Goal: Information Seeking & Learning: Learn about a topic

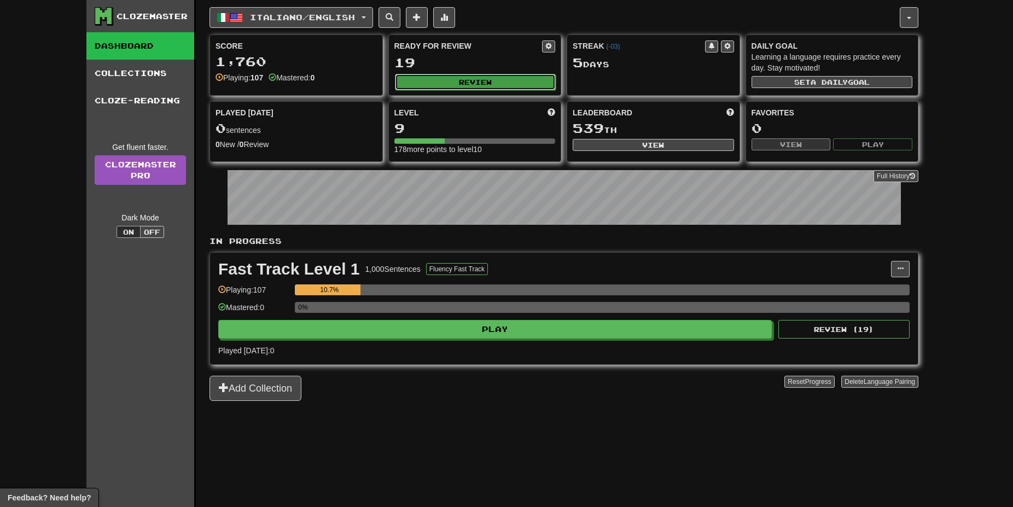
click at [468, 79] on button "Review" at bounding box center [475, 82] width 161 height 16
select select "**"
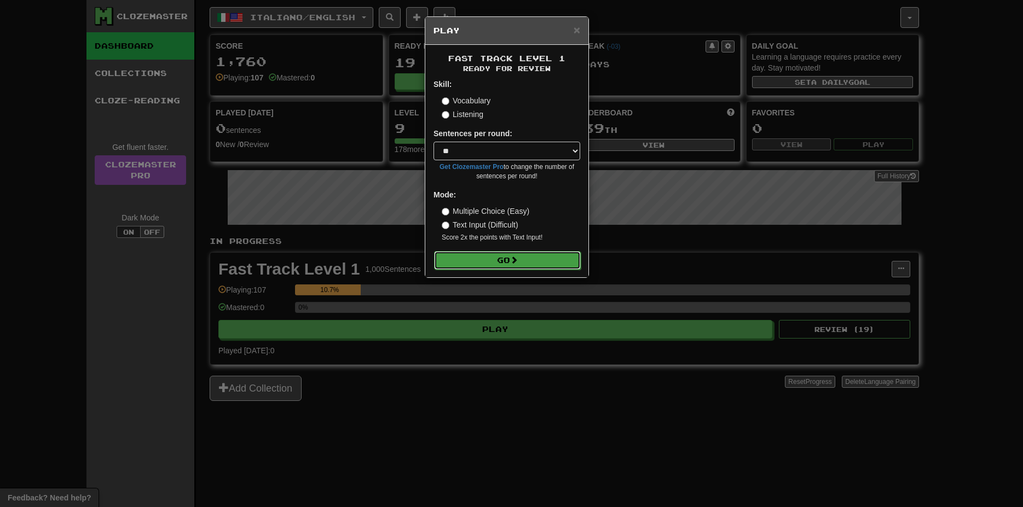
click at [524, 259] on button "Go" at bounding box center [507, 260] width 147 height 19
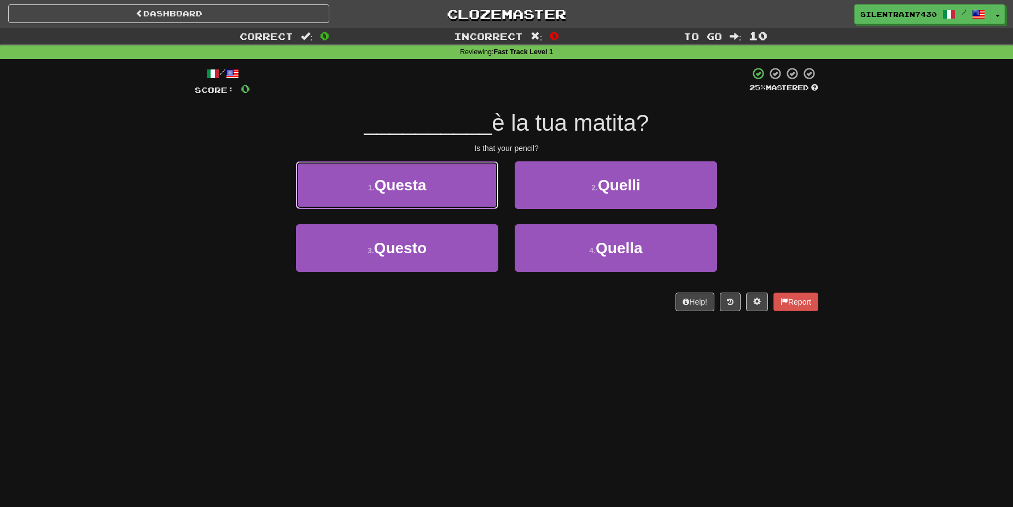
click at [450, 186] on button "1 . Questa" at bounding box center [397, 185] width 202 height 48
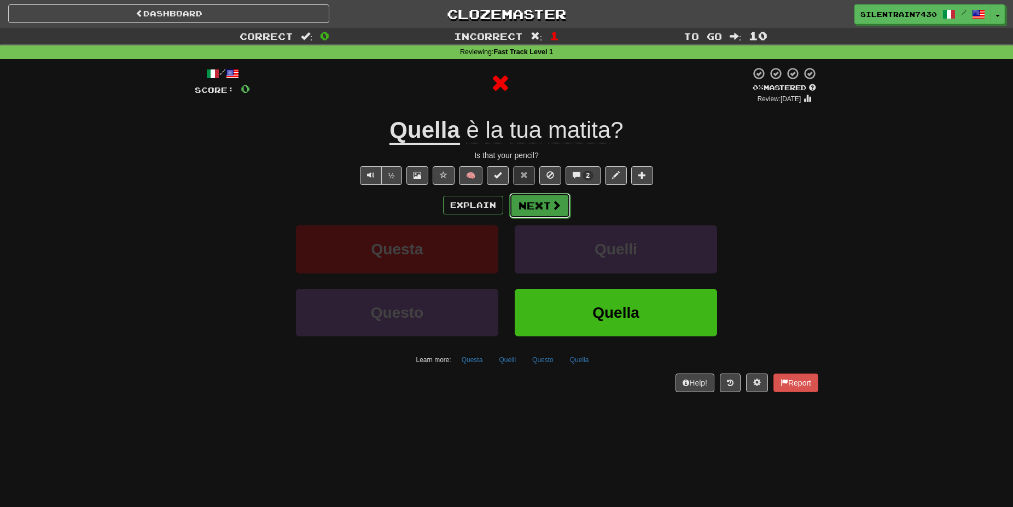
click at [552, 205] on span at bounding box center [556, 205] width 10 height 10
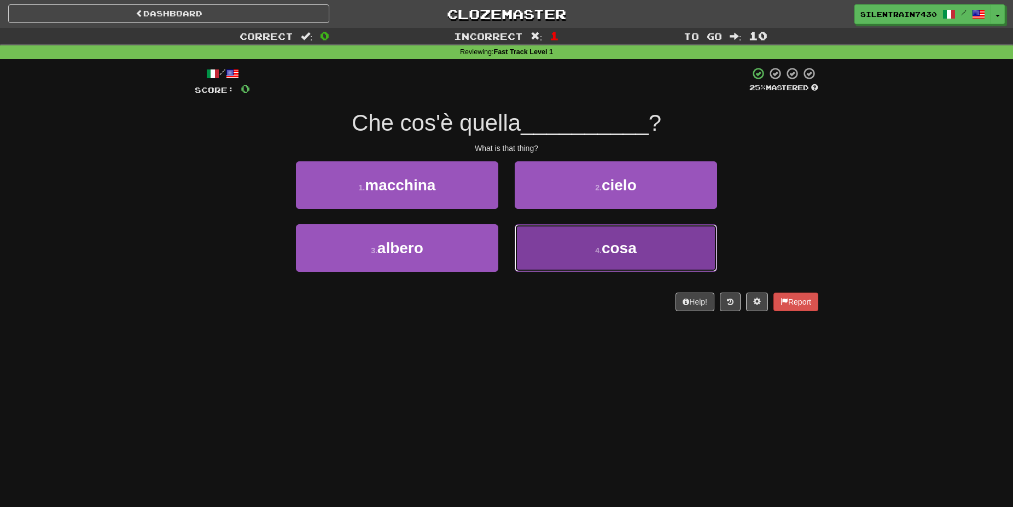
click at [562, 247] on button "4 . cosa" at bounding box center [616, 248] width 202 height 48
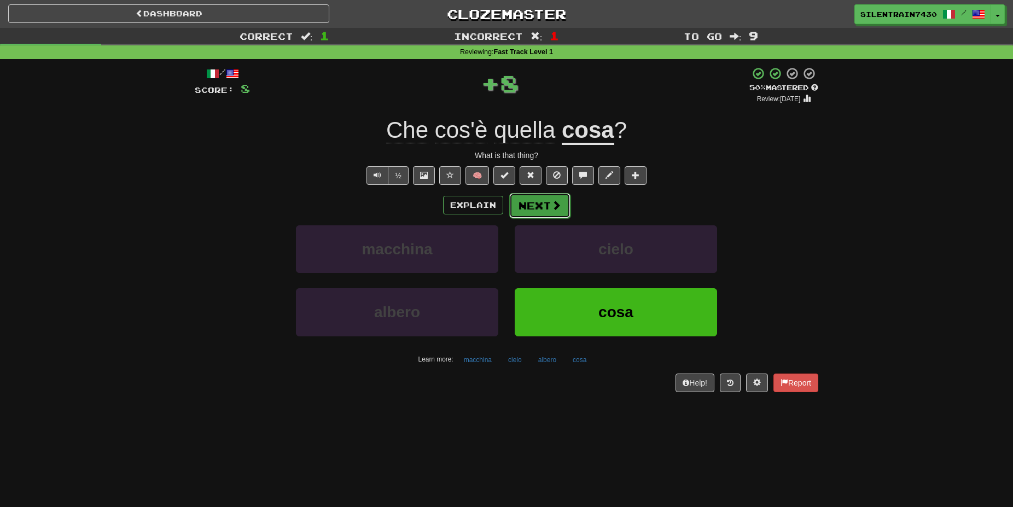
click at [534, 204] on button "Next" at bounding box center [539, 205] width 61 height 25
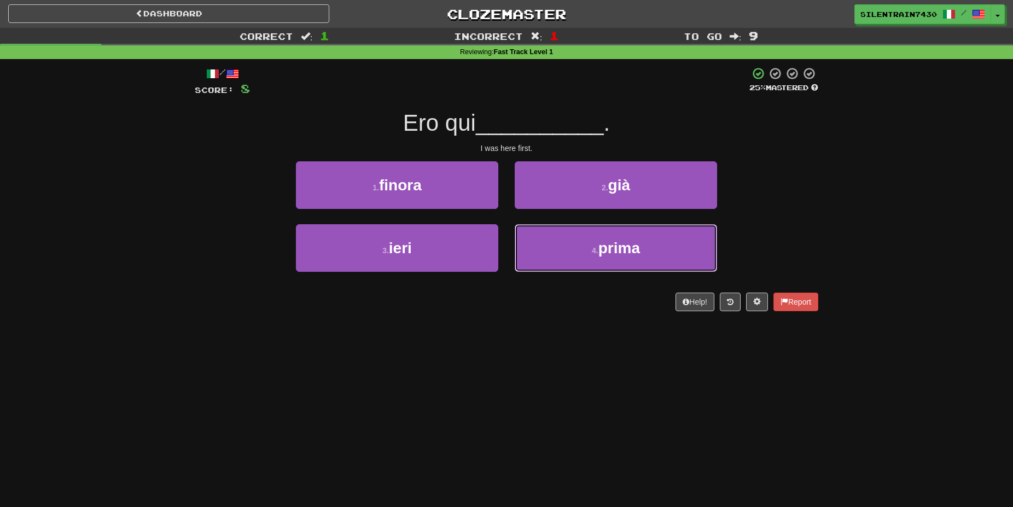
click at [568, 258] on button "4 . prima" at bounding box center [616, 248] width 202 height 48
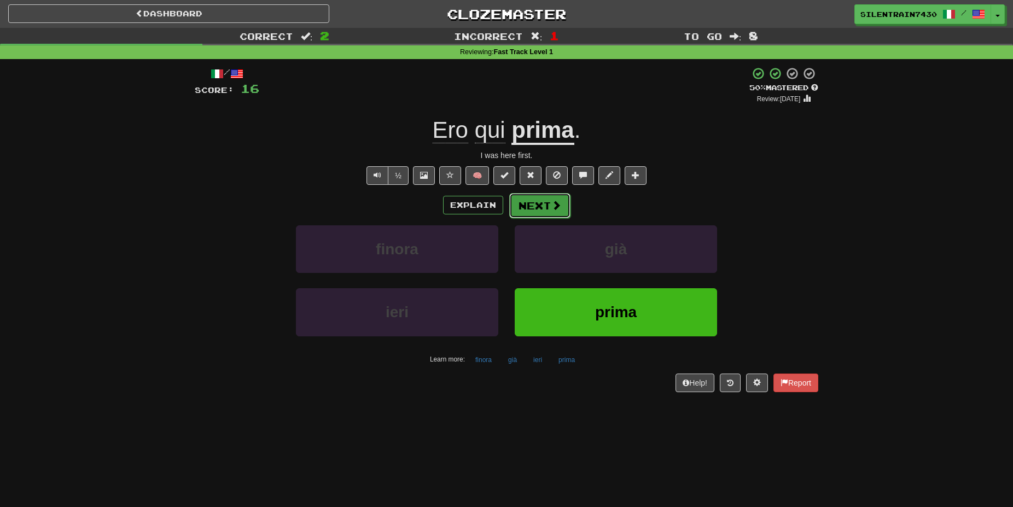
click at [548, 204] on button "Next" at bounding box center [539, 205] width 61 height 25
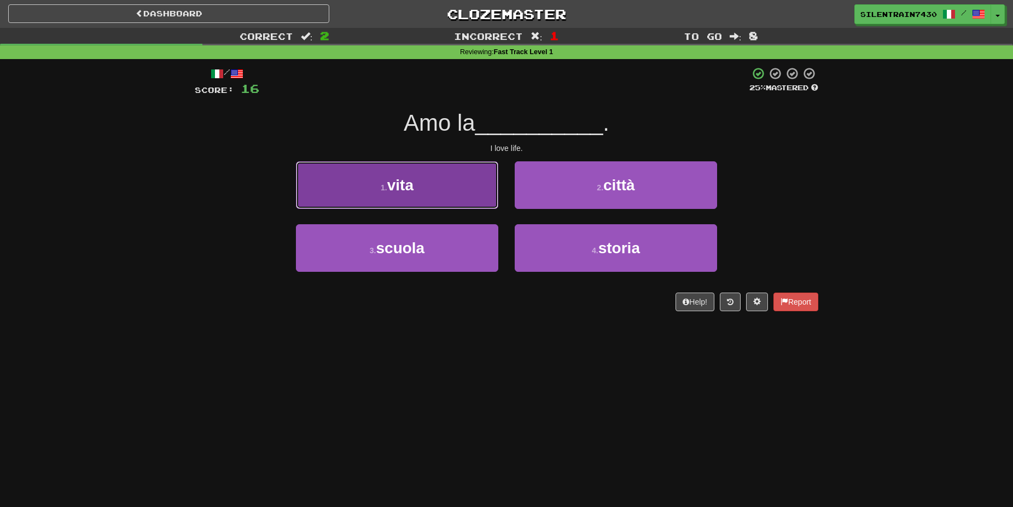
click at [450, 173] on button "1 . vita" at bounding box center [397, 185] width 202 height 48
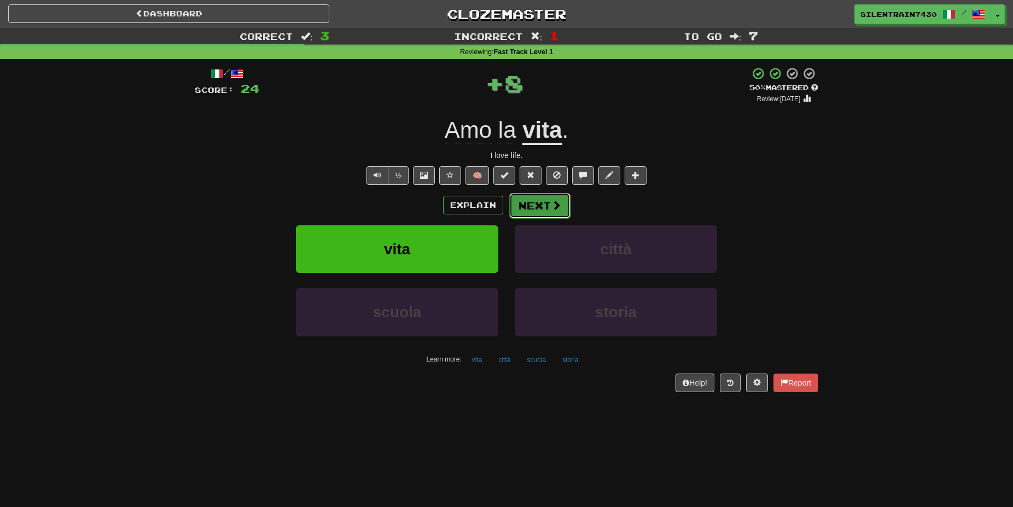
click at [518, 210] on button "Next" at bounding box center [539, 205] width 61 height 25
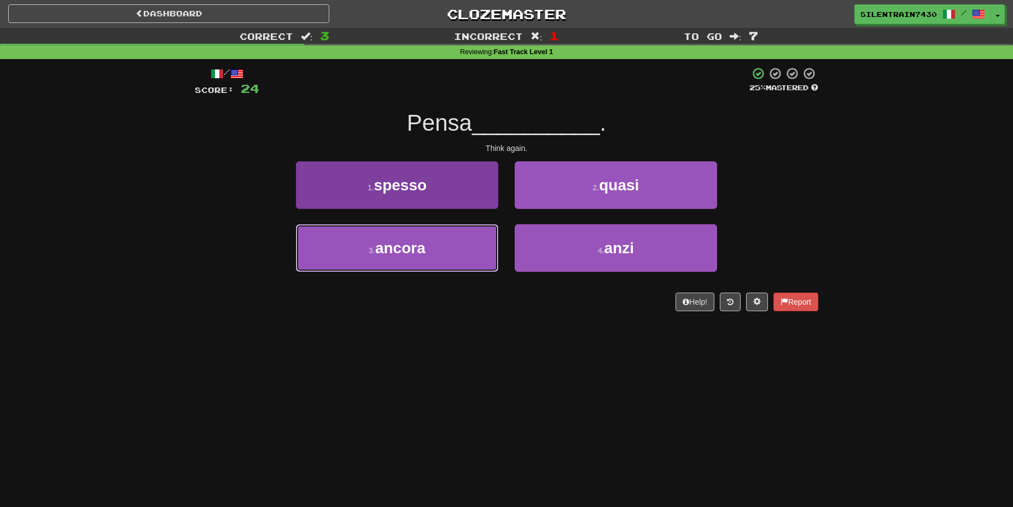
drag, startPoint x: 455, startPoint y: 248, endPoint x: 479, endPoint y: 245, distance: 24.2
click at [455, 248] on button "3 . ancora" at bounding box center [397, 248] width 202 height 48
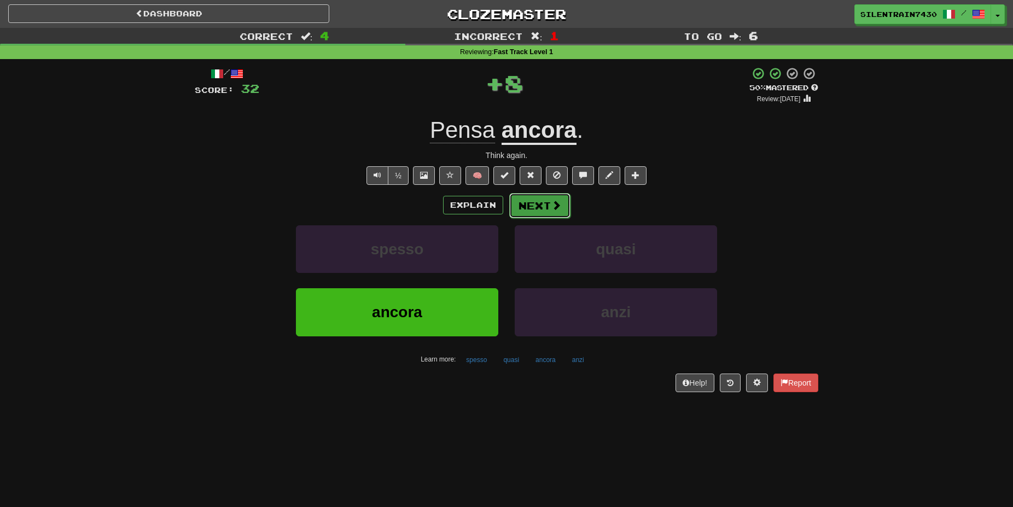
click at [543, 207] on button "Next" at bounding box center [539, 205] width 61 height 25
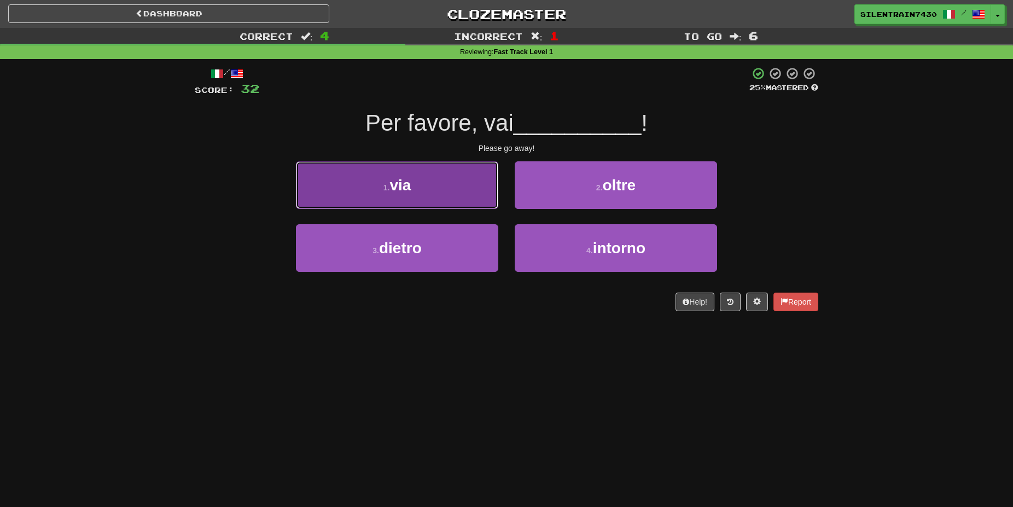
click at [452, 197] on button "1 . via" at bounding box center [397, 185] width 202 height 48
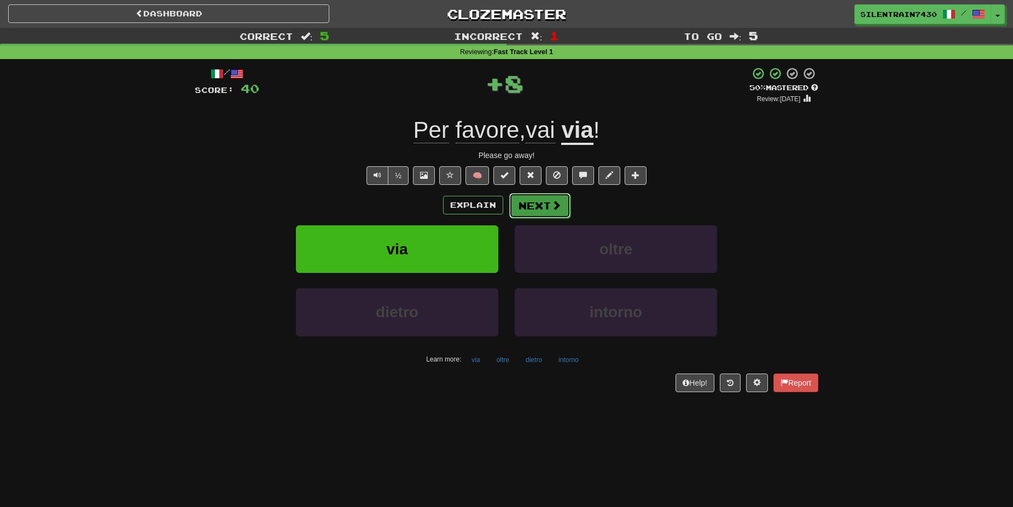
click at [544, 212] on button "Next" at bounding box center [539, 205] width 61 height 25
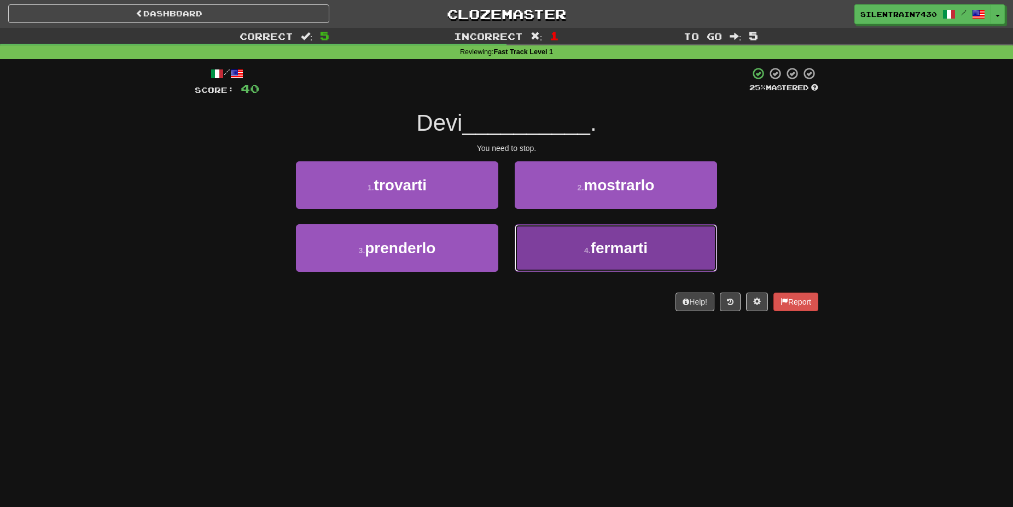
click at [559, 249] on button "4 . fermarti" at bounding box center [616, 248] width 202 height 48
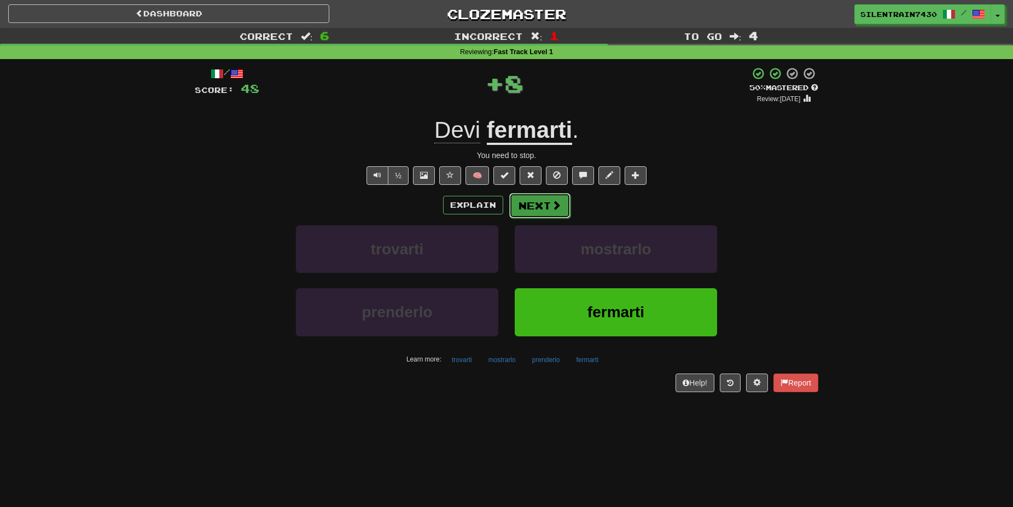
click at [544, 210] on button "Next" at bounding box center [539, 205] width 61 height 25
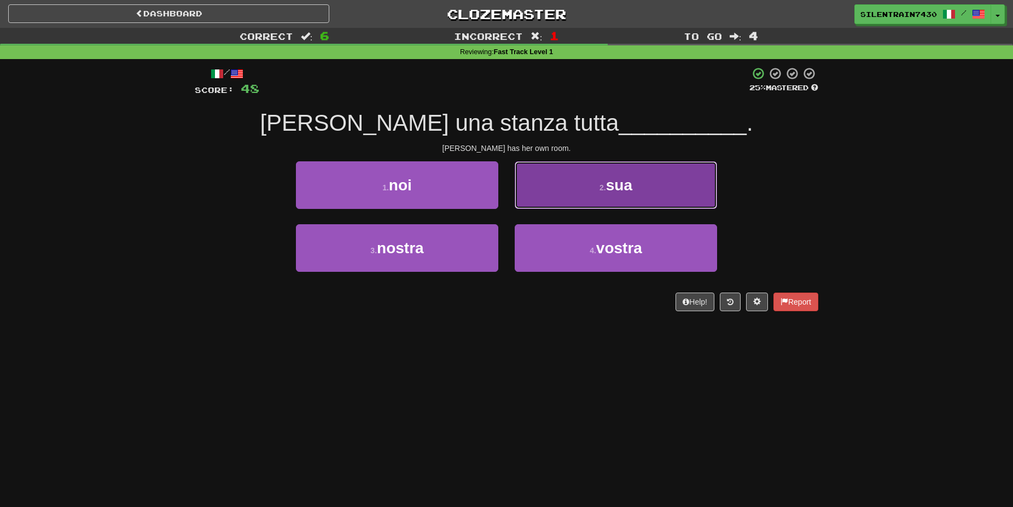
click at [557, 176] on button "2 . sua" at bounding box center [616, 185] width 202 height 48
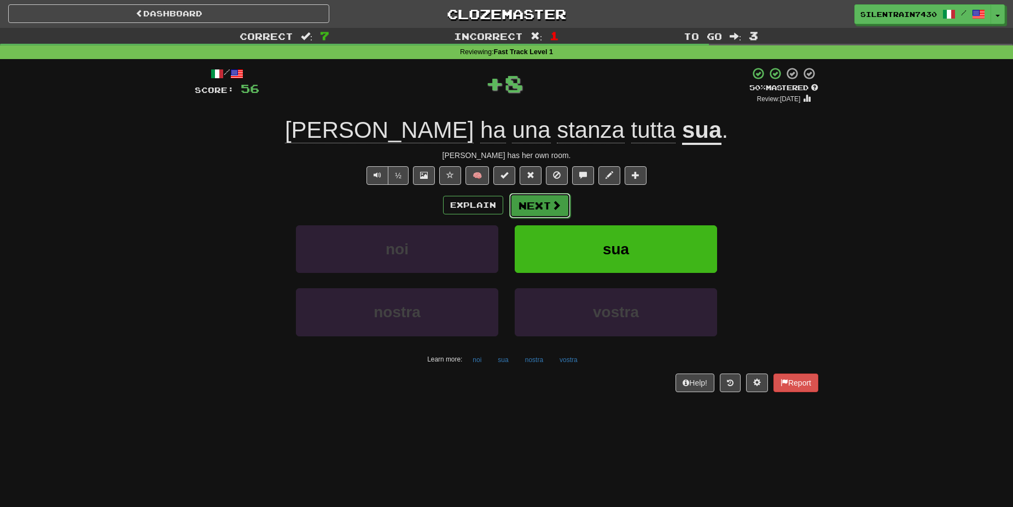
click at [548, 203] on button "Next" at bounding box center [539, 205] width 61 height 25
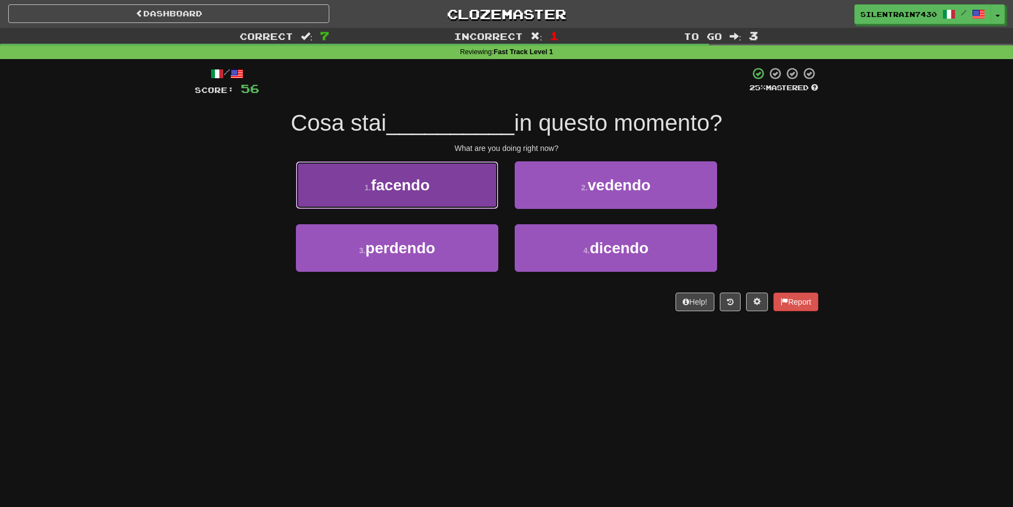
click at [411, 190] on span "facendo" at bounding box center [400, 185] width 59 height 17
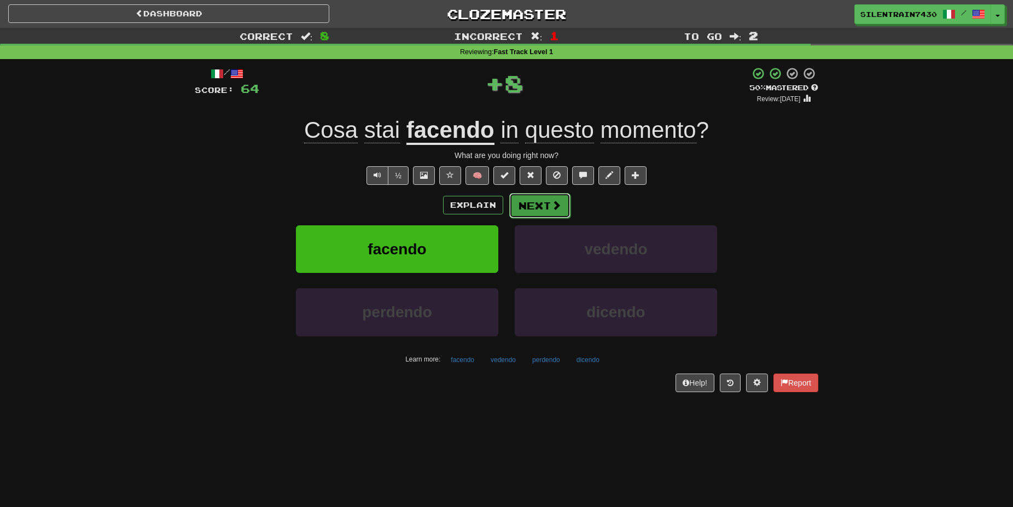
click at [532, 207] on button "Next" at bounding box center [539, 205] width 61 height 25
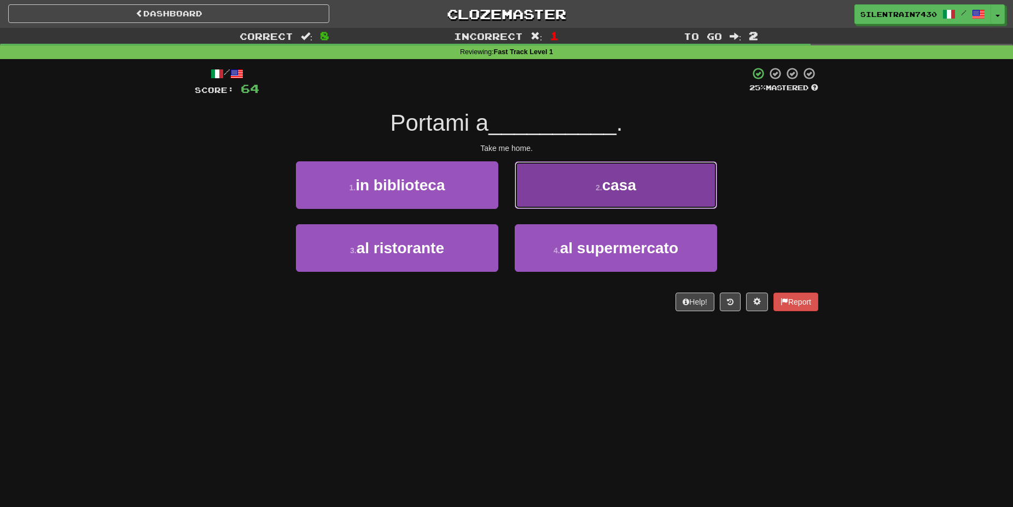
click at [613, 196] on button "2 . casa" at bounding box center [616, 185] width 202 height 48
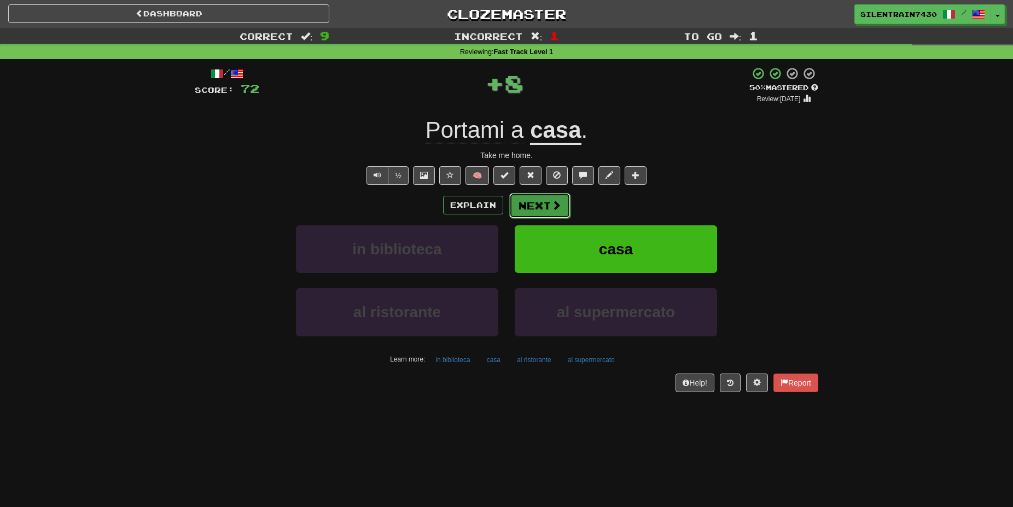
click at [539, 209] on button "Next" at bounding box center [539, 205] width 61 height 25
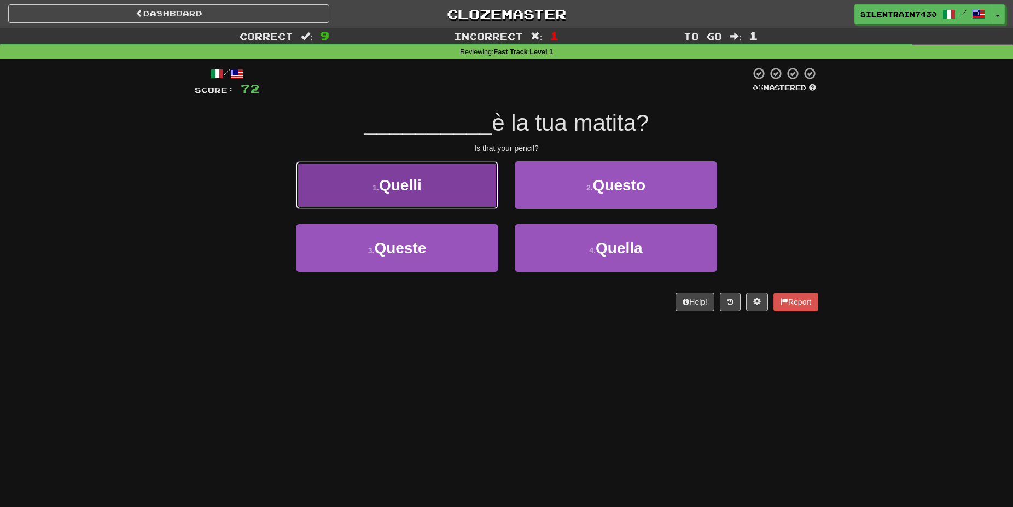
click at [452, 186] on button "1 . Quelli" at bounding box center [397, 185] width 202 height 48
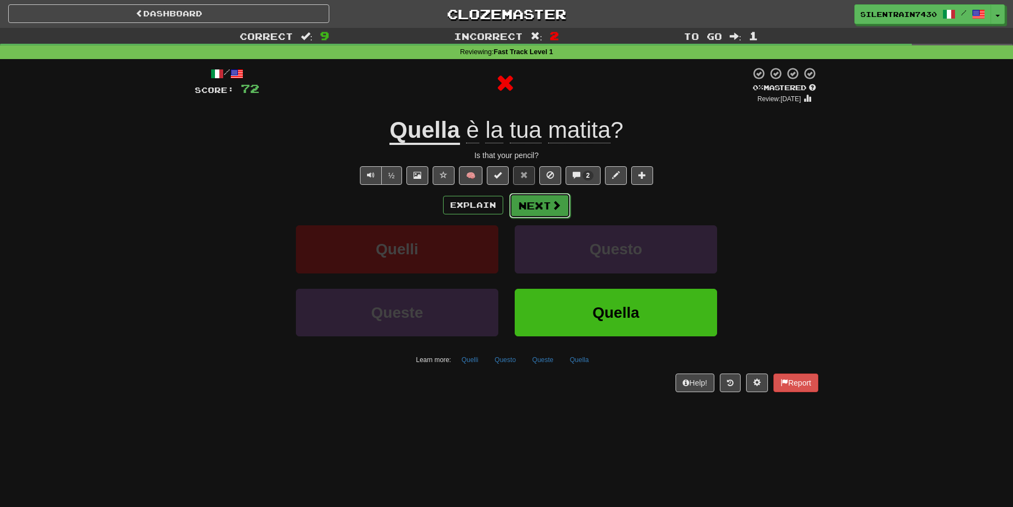
click at [517, 207] on button "Next" at bounding box center [539, 205] width 61 height 25
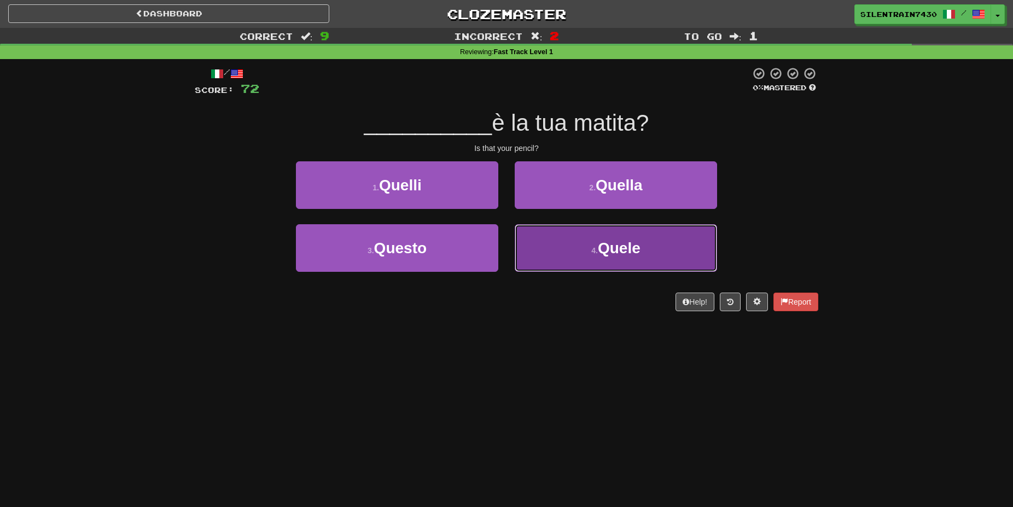
click at [573, 250] on button "4 . Quele" at bounding box center [616, 248] width 202 height 48
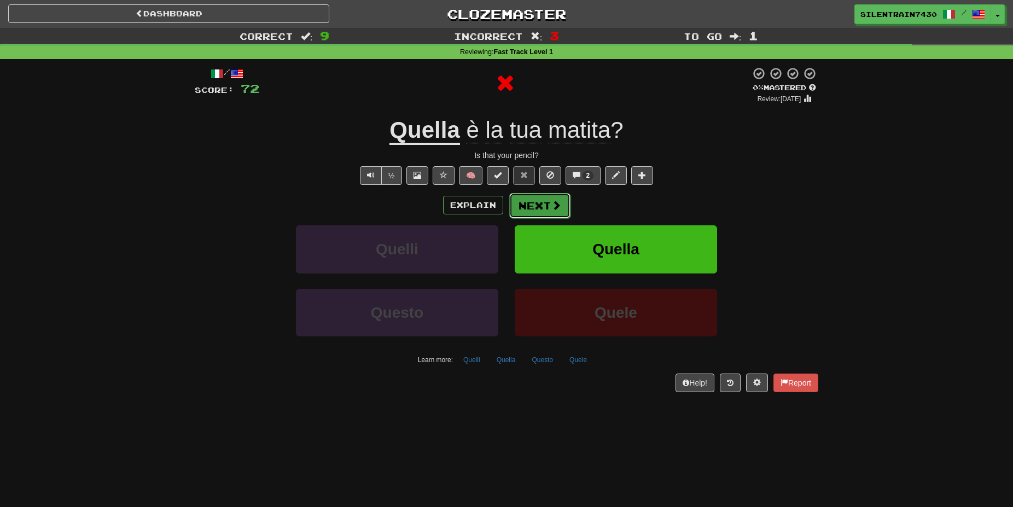
click at [545, 201] on button "Next" at bounding box center [539, 205] width 61 height 25
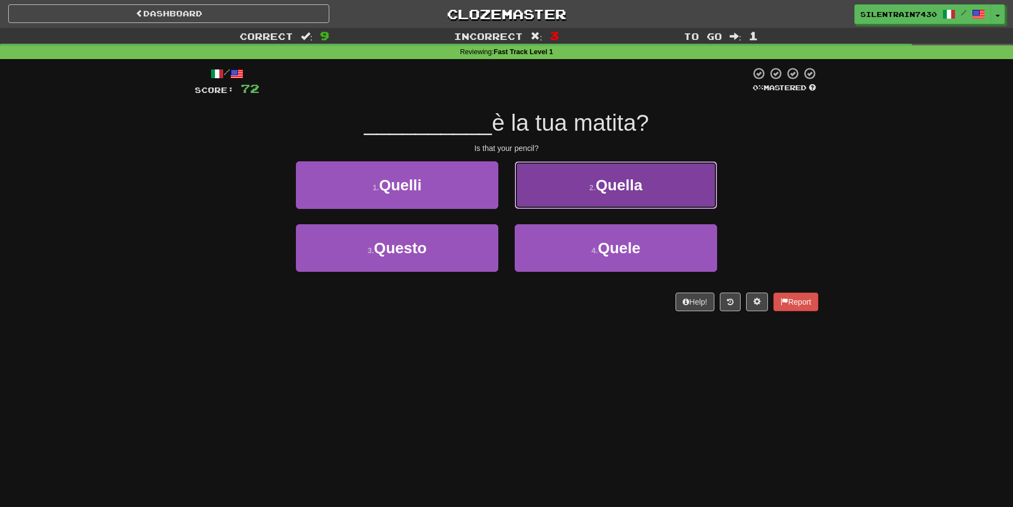
click at [545, 189] on button "2 . Quella" at bounding box center [616, 185] width 202 height 48
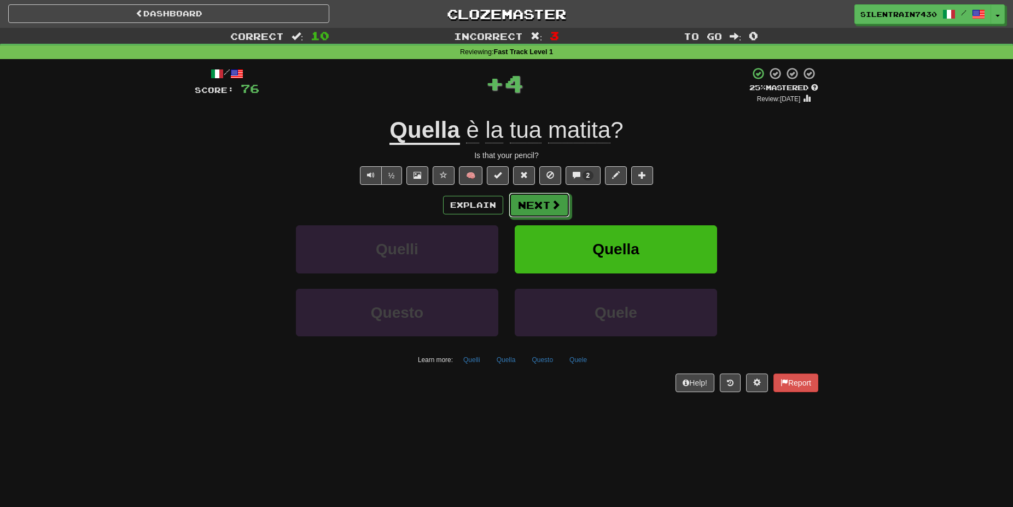
click at [547, 203] on button "Next" at bounding box center [539, 205] width 61 height 25
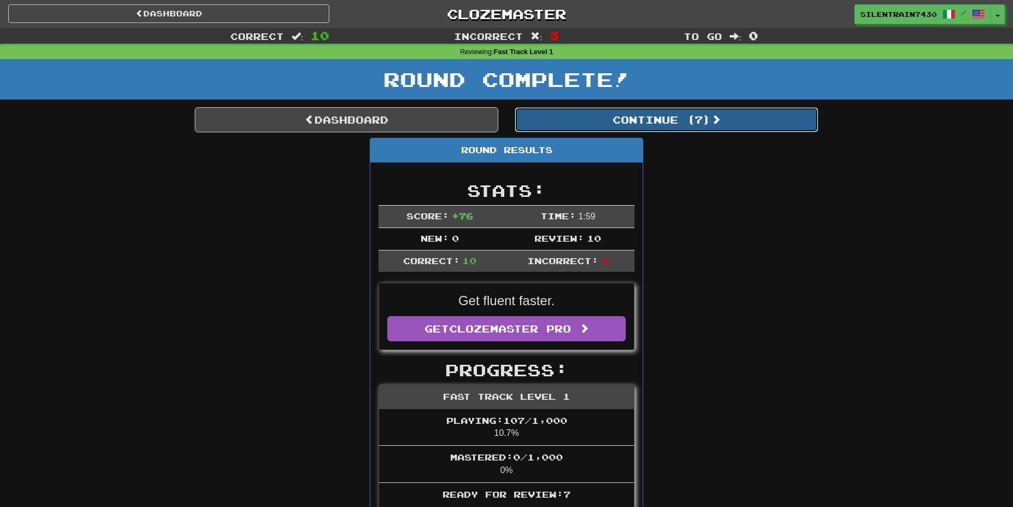
click at [603, 120] on button "Continue ( 7 )" at bounding box center [667, 119] width 304 height 25
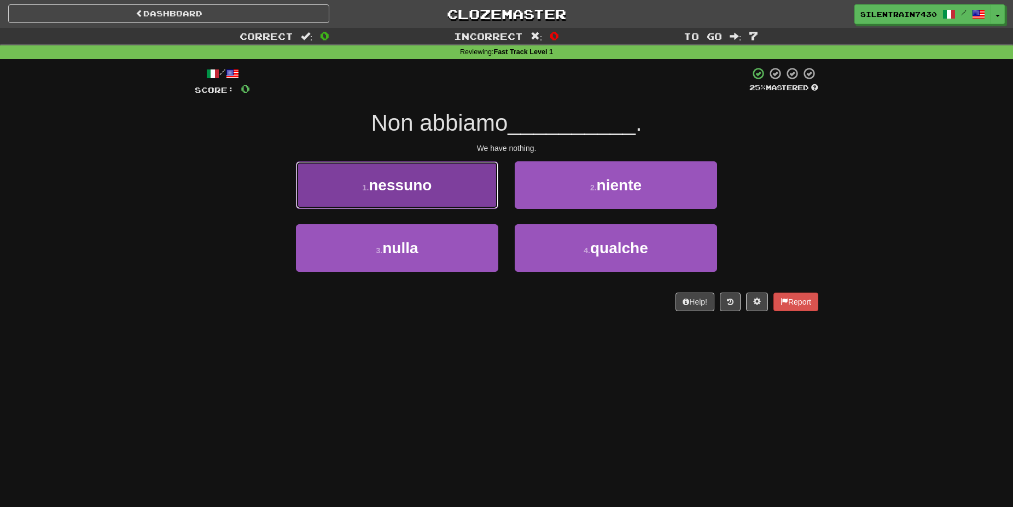
click at [450, 182] on button "1 . nessuno" at bounding box center [397, 185] width 202 height 48
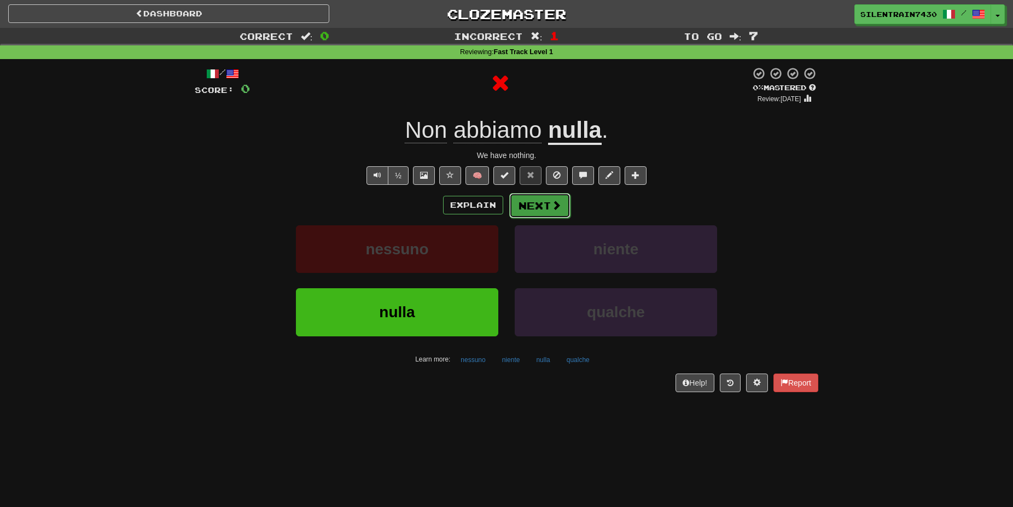
click at [526, 206] on button "Next" at bounding box center [539, 205] width 61 height 25
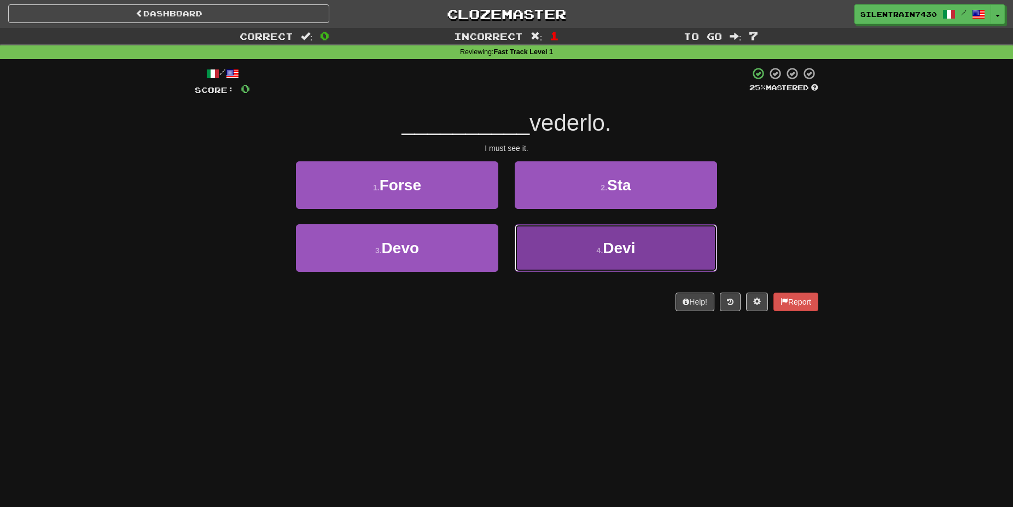
click at [559, 255] on button "4 . Devi" at bounding box center [616, 248] width 202 height 48
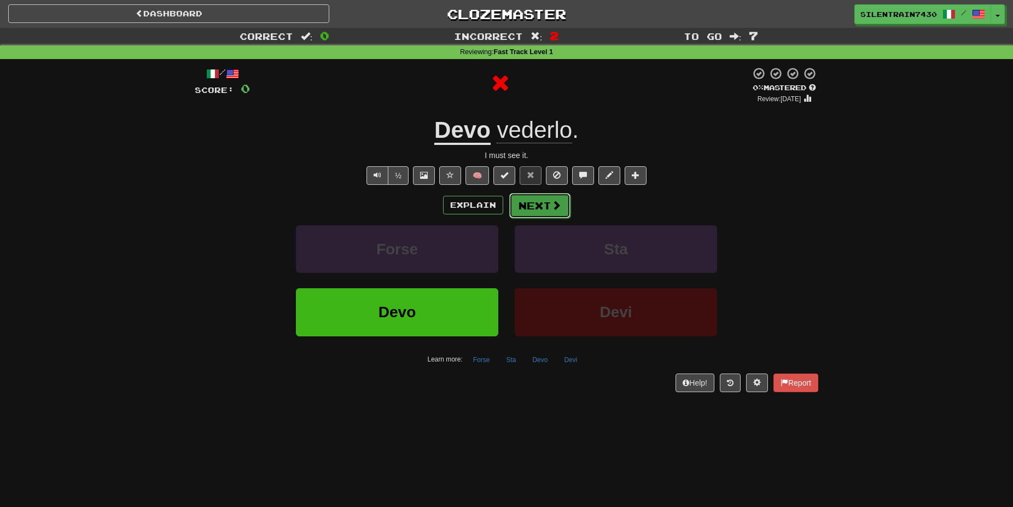
click at [533, 208] on button "Next" at bounding box center [539, 205] width 61 height 25
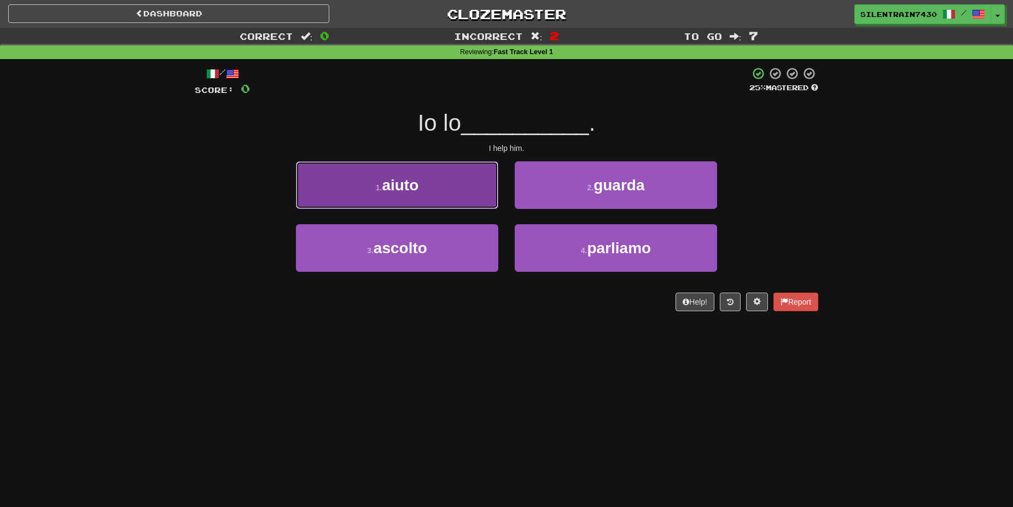
click at [449, 193] on button "1 . aiuto" at bounding box center [397, 185] width 202 height 48
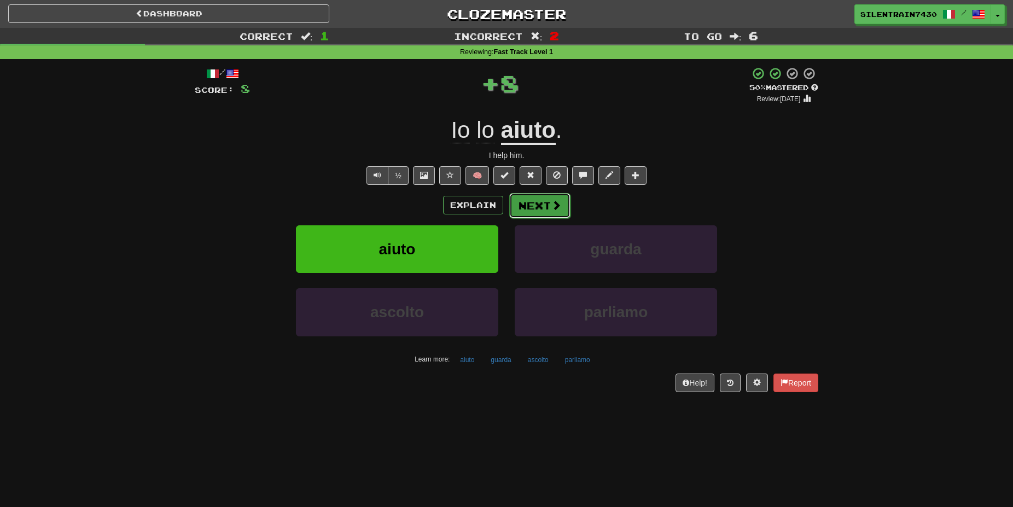
click at [545, 209] on button "Next" at bounding box center [539, 205] width 61 height 25
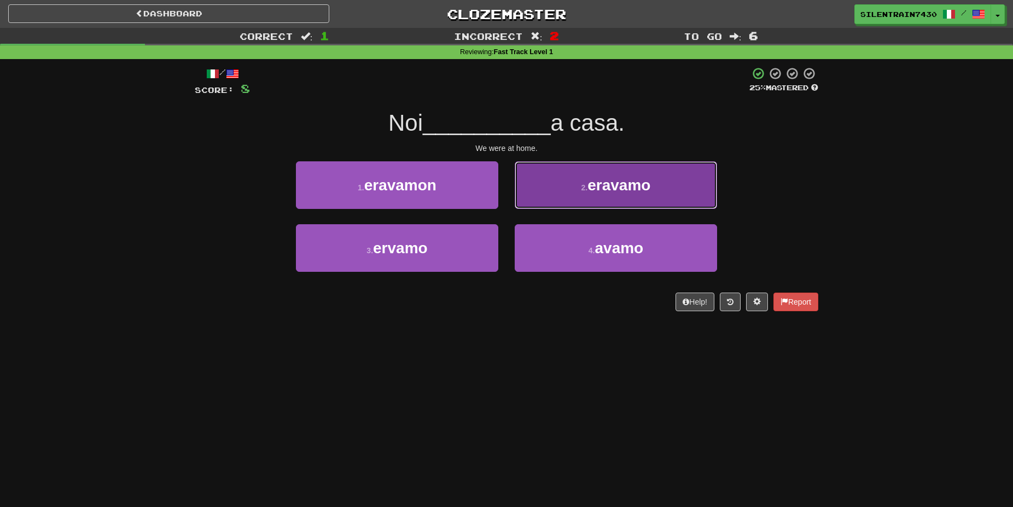
drag, startPoint x: 576, startPoint y: 186, endPoint x: 582, endPoint y: 191, distance: 7.8
click at [576, 187] on button "2 . eravamo" at bounding box center [616, 185] width 202 height 48
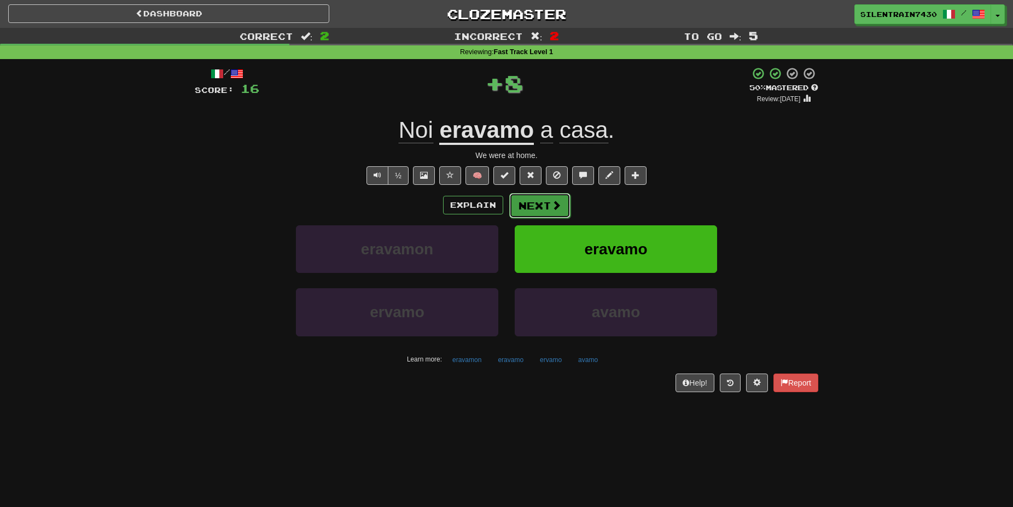
click at [538, 204] on button "Next" at bounding box center [539, 205] width 61 height 25
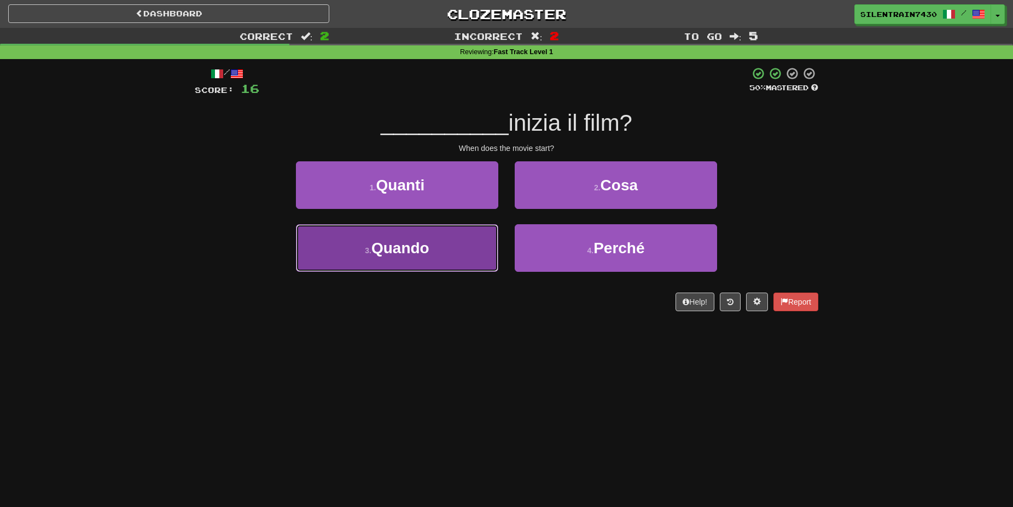
click at [456, 246] on button "3 . Quando" at bounding box center [397, 248] width 202 height 48
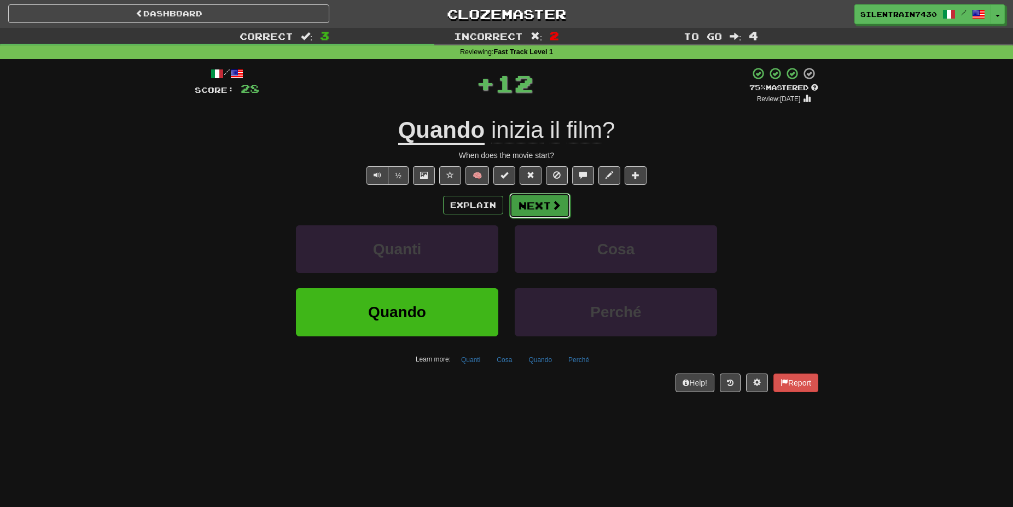
click at [519, 214] on button "Next" at bounding box center [539, 205] width 61 height 25
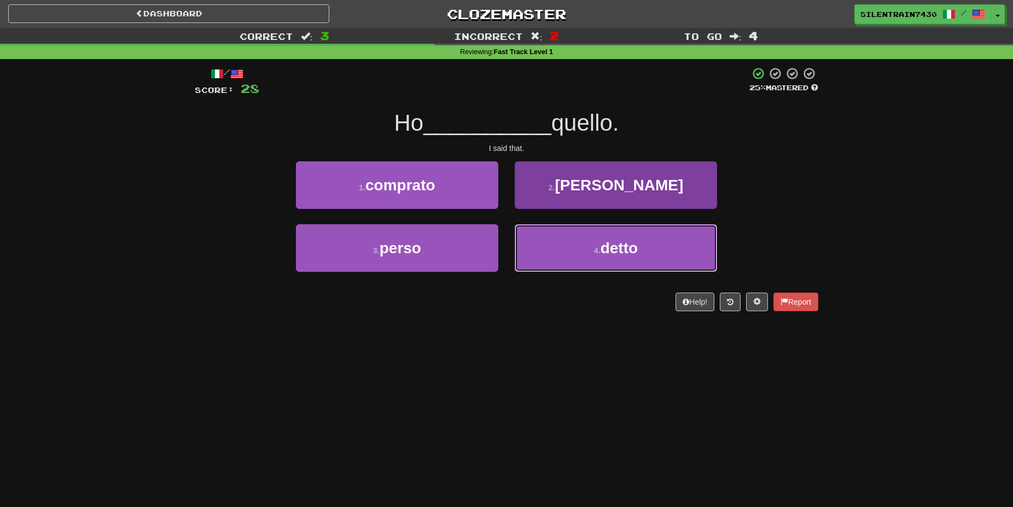
click at [564, 253] on button "4 . detto" at bounding box center [616, 248] width 202 height 48
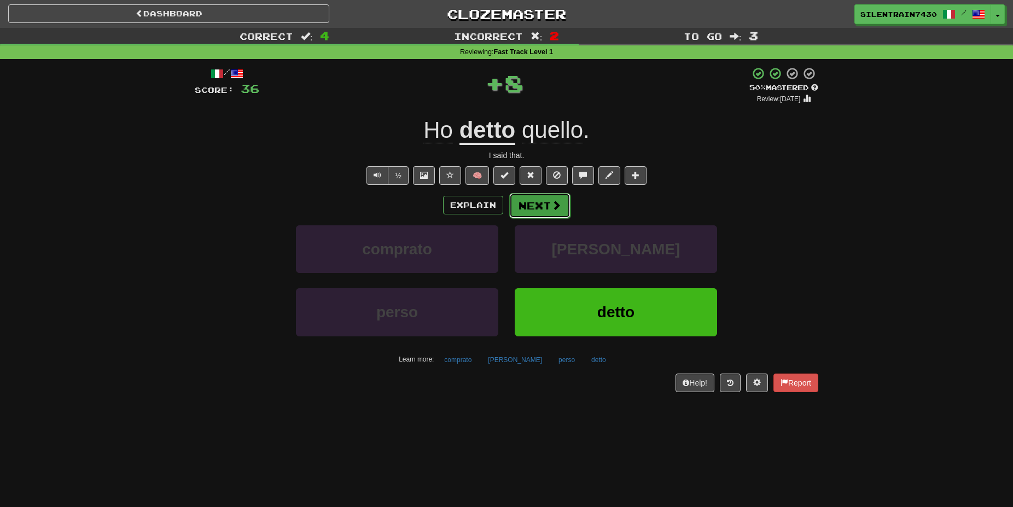
drag, startPoint x: 536, startPoint y: 216, endPoint x: 541, endPoint y: 217, distance: 5.7
click at [541, 217] on button "Next" at bounding box center [539, 205] width 61 height 25
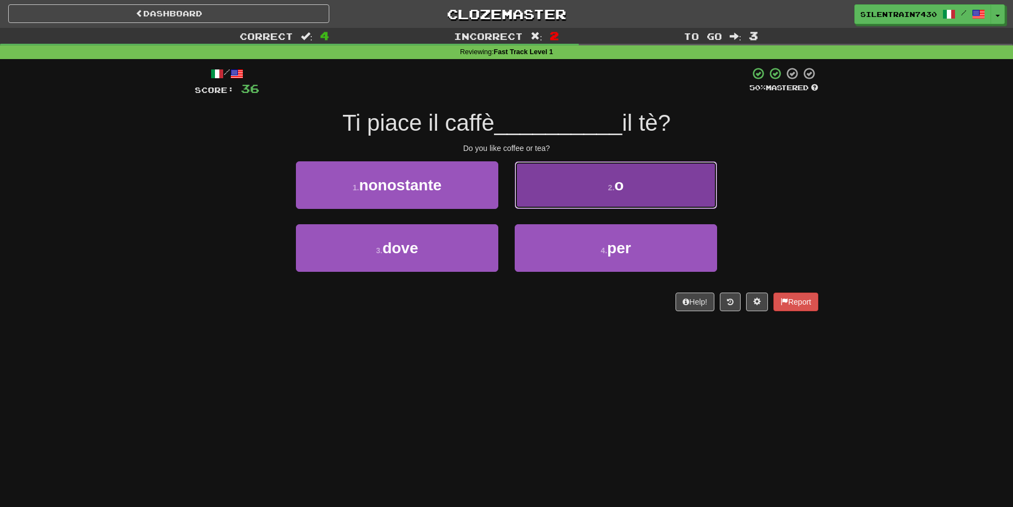
click at [571, 182] on button "2 . o" at bounding box center [616, 185] width 202 height 48
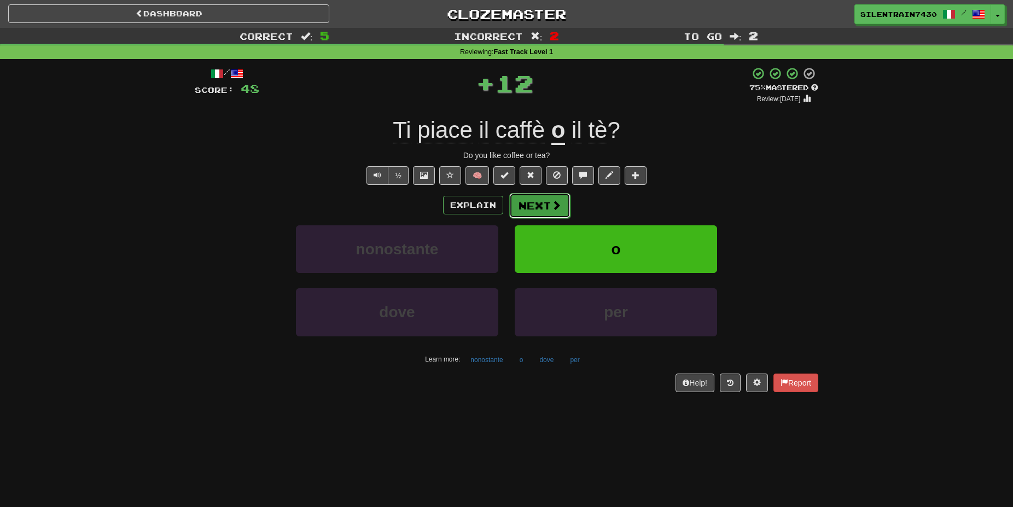
click at [543, 211] on button "Next" at bounding box center [539, 205] width 61 height 25
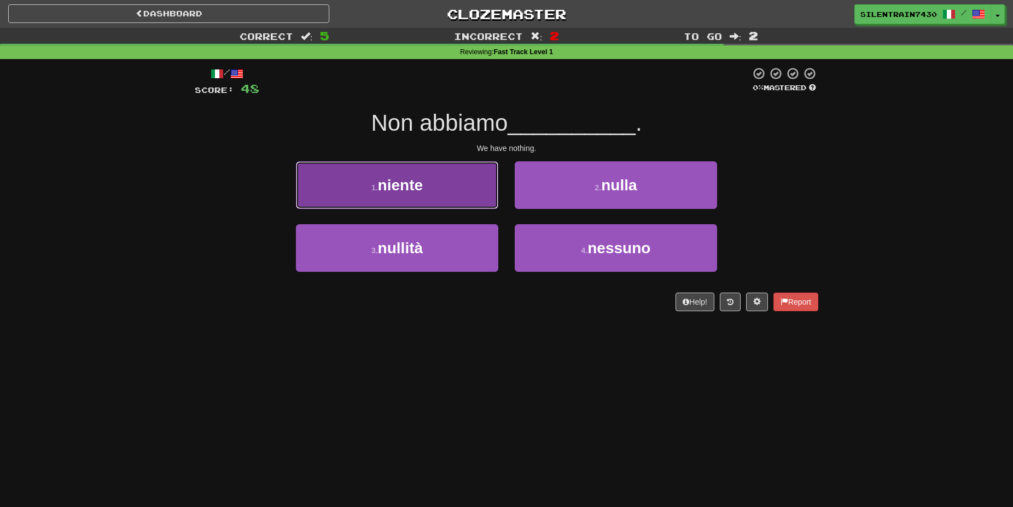
click at [439, 187] on button "1 . niente" at bounding box center [397, 185] width 202 height 48
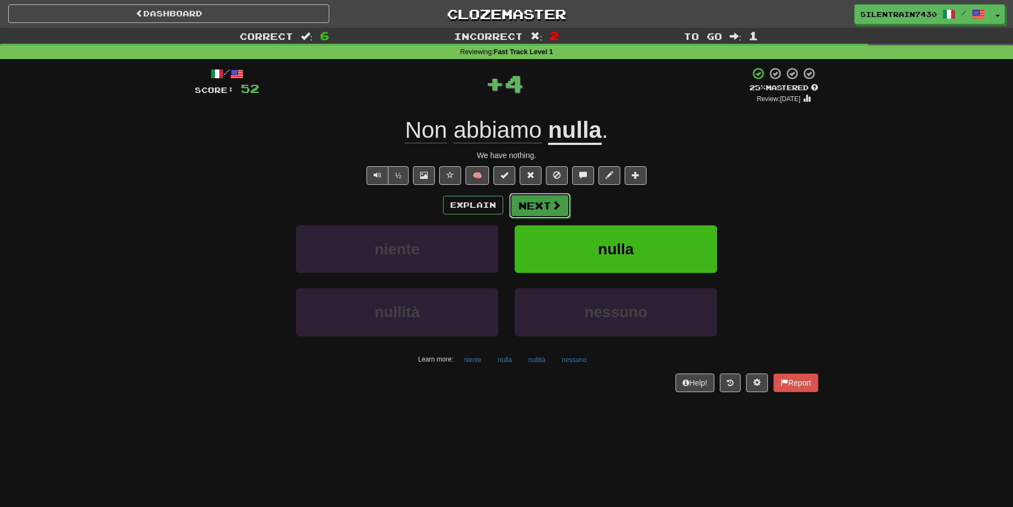
click at [556, 200] on button "Next" at bounding box center [539, 205] width 61 height 25
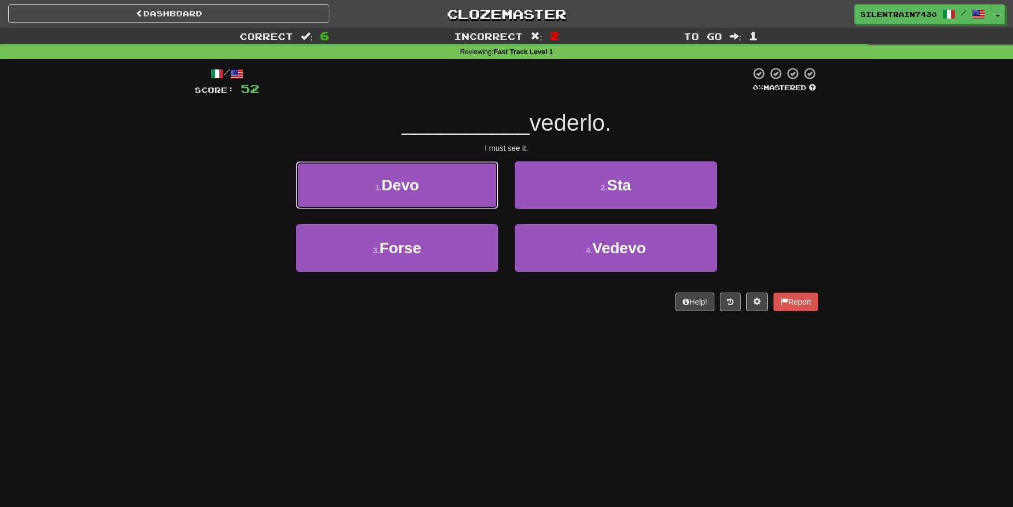
click at [450, 187] on button "1 . Devo" at bounding box center [397, 185] width 202 height 48
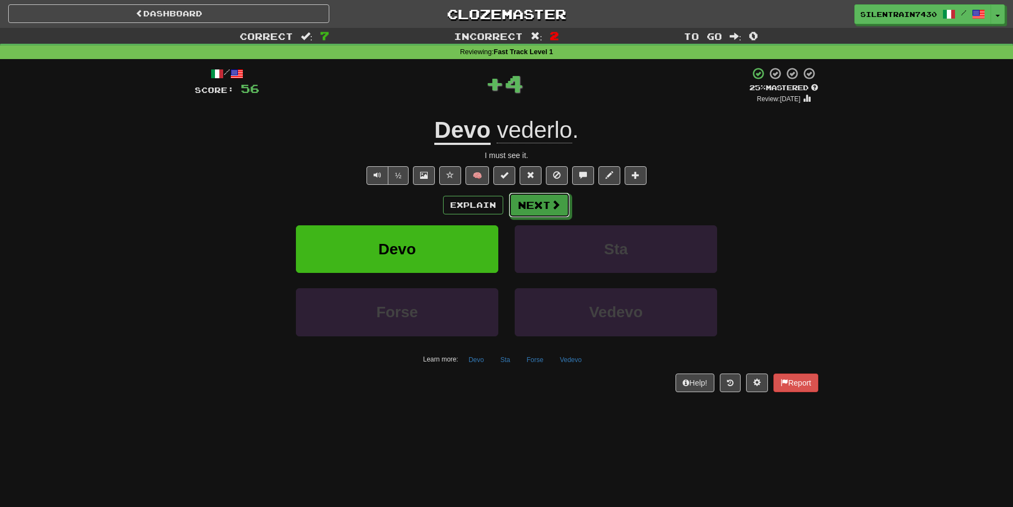
click at [552, 210] on span at bounding box center [556, 205] width 10 height 10
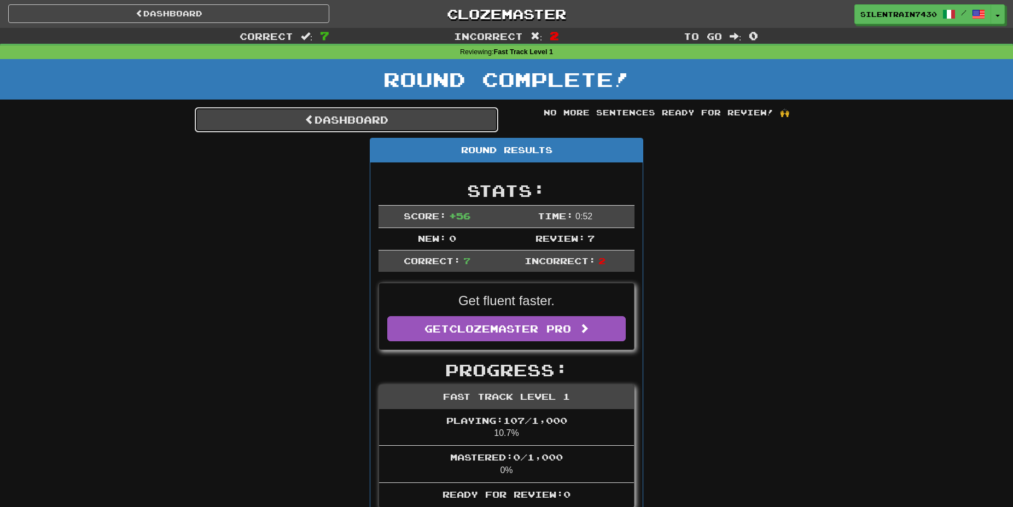
click at [381, 121] on link "Dashboard" at bounding box center [347, 119] width 304 height 25
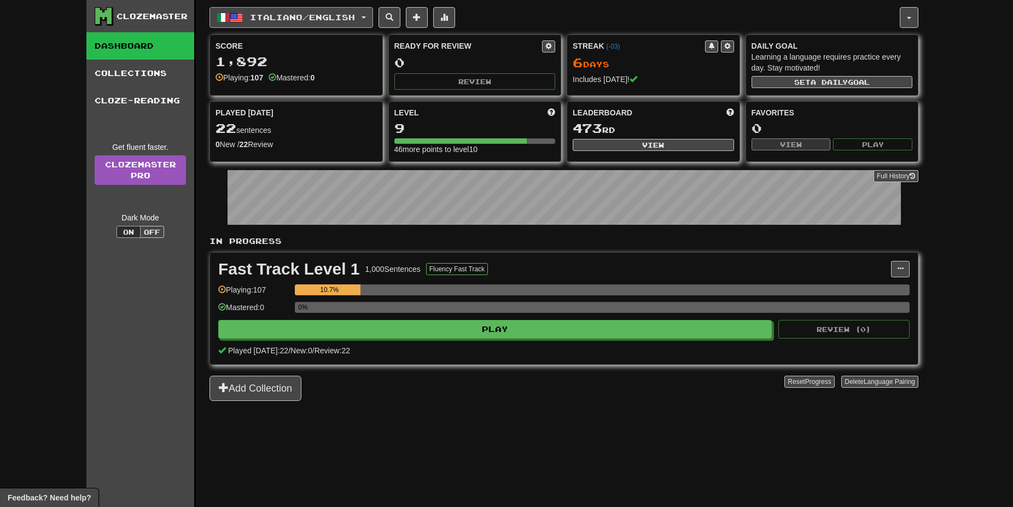
click at [266, 18] on span "Italiano / English" at bounding box center [302, 17] width 105 height 9
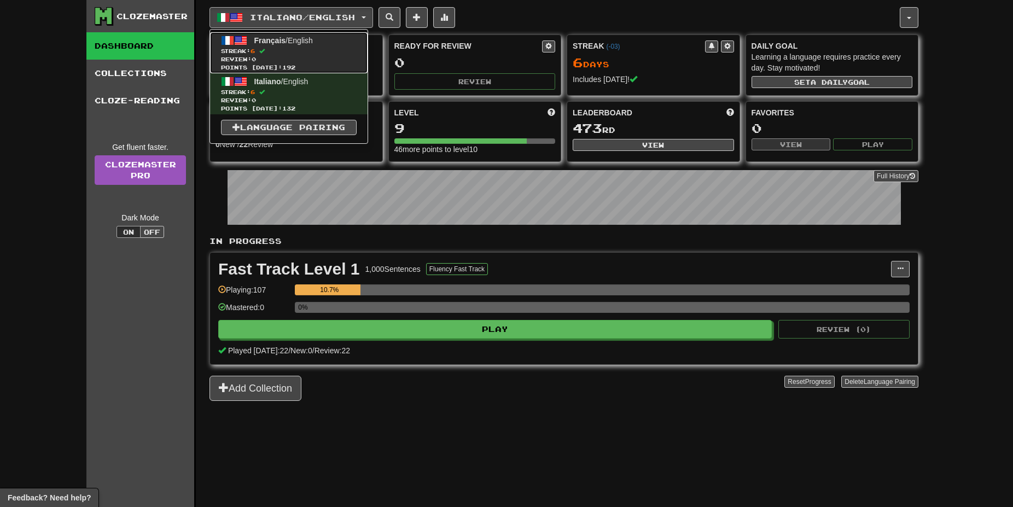
click at [288, 50] on span "Streak: 6" at bounding box center [289, 51] width 136 height 8
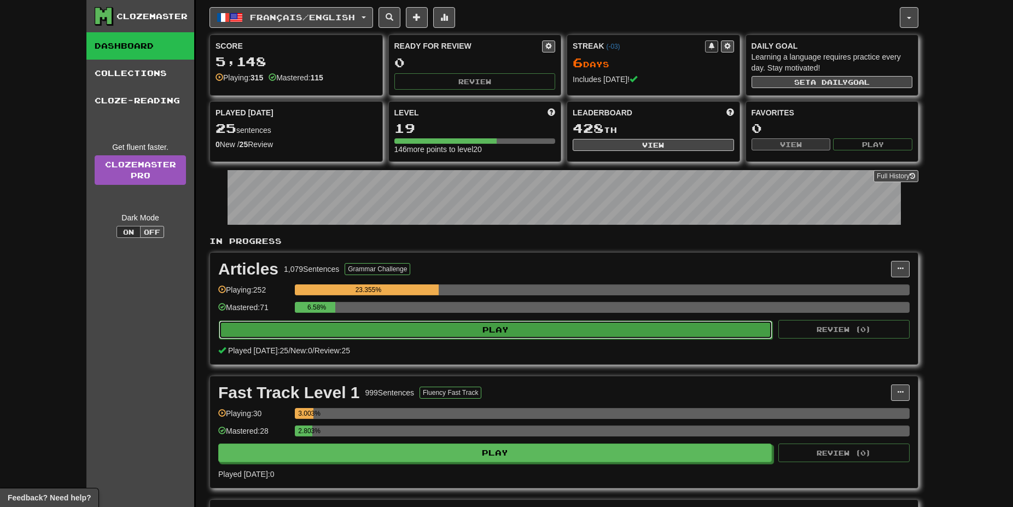
click at [459, 326] on button "Play" at bounding box center [496, 330] width 554 height 19
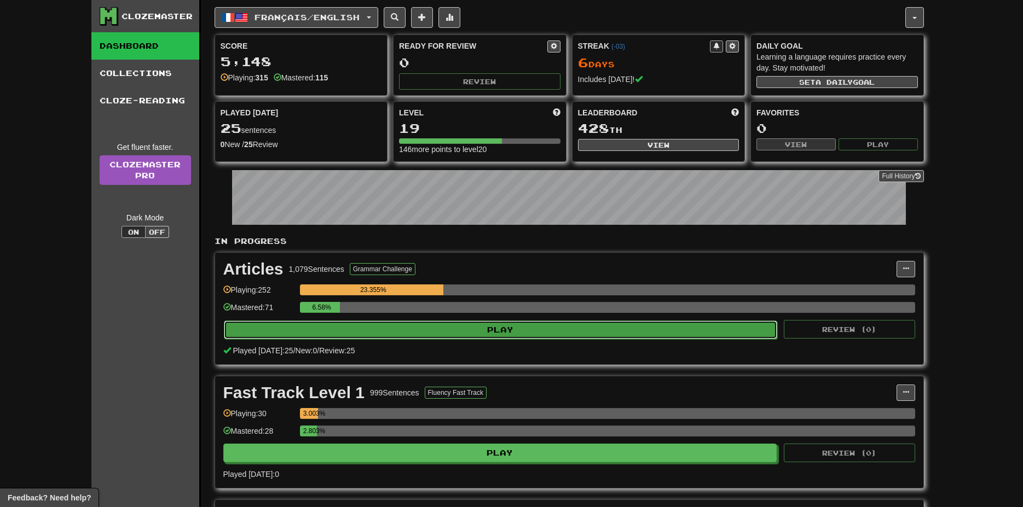
select select "**"
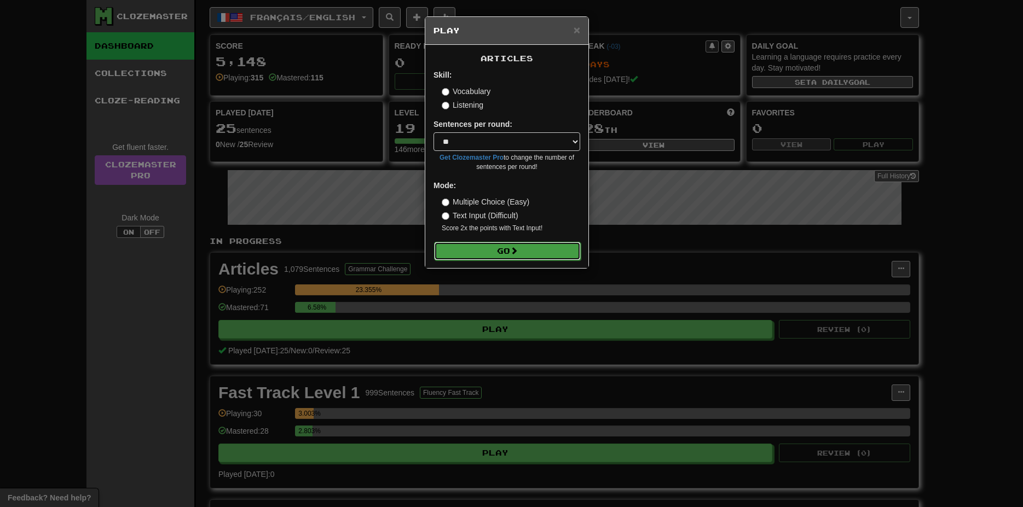
click at [526, 251] on button "Go" at bounding box center [507, 251] width 147 height 19
